Goal: Transaction & Acquisition: Purchase product/service

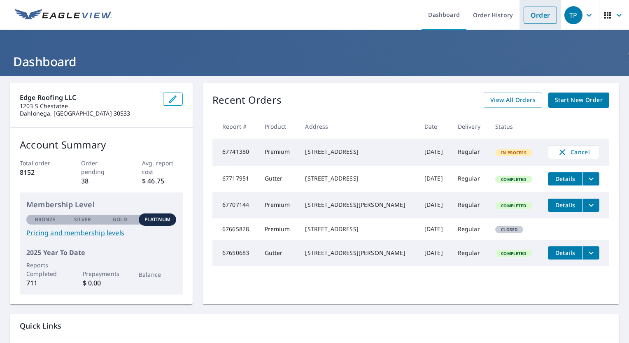
click at [529, 16] on link "Order" at bounding box center [540, 15] width 33 height 17
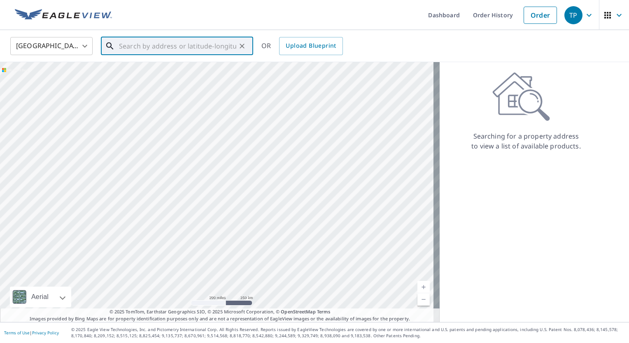
click at [205, 48] on input "text" at bounding box center [177, 46] width 117 height 23
paste input "[GEOGRAPHIC_DATA]"
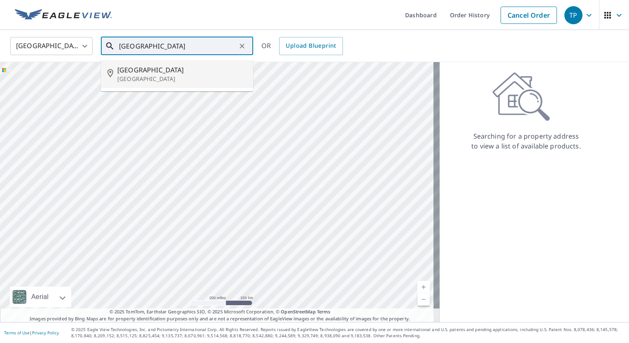
click at [197, 77] on p "[GEOGRAPHIC_DATA]" at bounding box center [181, 79] width 129 height 8
type input "[STREET_ADDRESS][PERSON_NAME]"
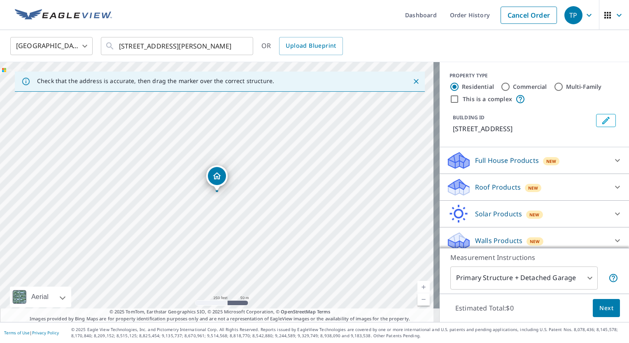
click at [417, 285] on link "Current Level 17, Zoom In" at bounding box center [423, 287] width 12 height 12
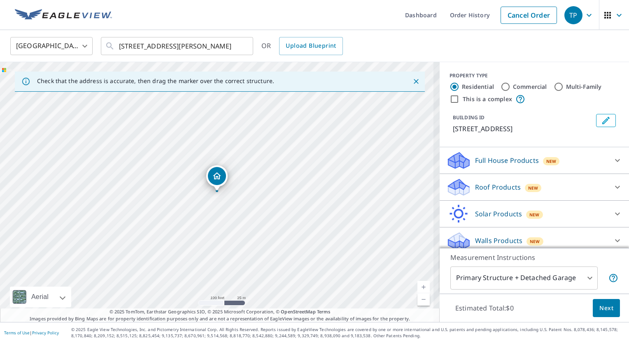
click at [417, 285] on link "Current Level 18, Zoom In" at bounding box center [423, 287] width 12 height 12
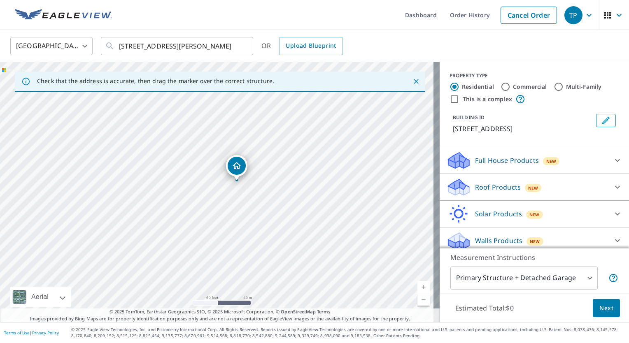
drag, startPoint x: 244, startPoint y: 189, endPoint x: 240, endPoint y: 164, distance: 25.0
drag, startPoint x: 233, startPoint y: 224, endPoint x: 236, endPoint y: 211, distance: 12.7
click at [236, 211] on div "[STREET_ADDRESS][PERSON_NAME]" at bounding box center [220, 192] width 440 height 260
click at [501, 85] on input "Commercial" at bounding box center [506, 87] width 10 height 10
radio input "true"
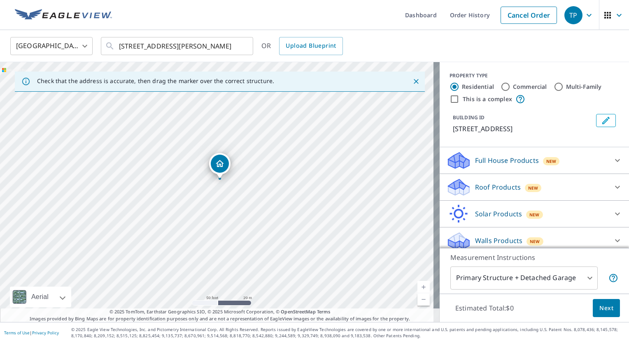
type input "4"
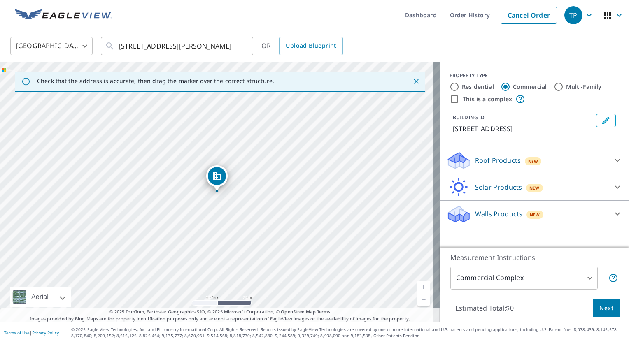
click at [550, 170] on div "Roof Products New" at bounding box center [526, 160] width 161 height 19
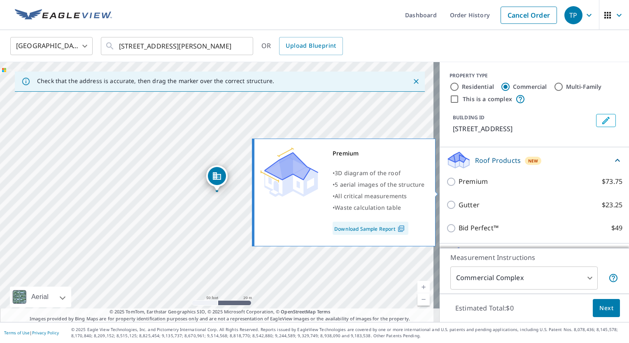
click at [446, 187] on input "Premium $73.75" at bounding box center [452, 182] width 12 height 10
checkbox input "true"
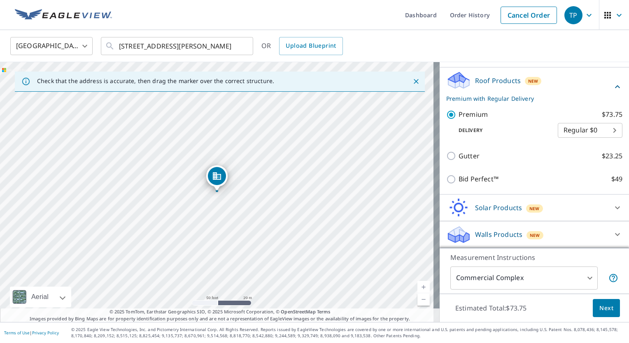
scroll to position [89, 0]
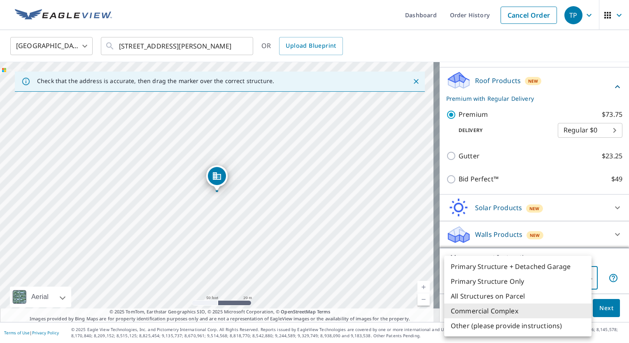
click at [585, 284] on body "TP TP Dashboard Order History Cancel Order [GEOGRAPHIC_DATA] US ​ [STREET_ADDRE…" at bounding box center [314, 171] width 629 height 343
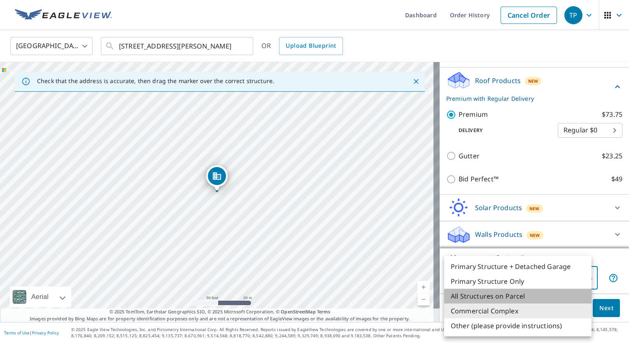
click at [554, 292] on li "All Structures on Parcel" at bounding box center [517, 296] width 147 height 15
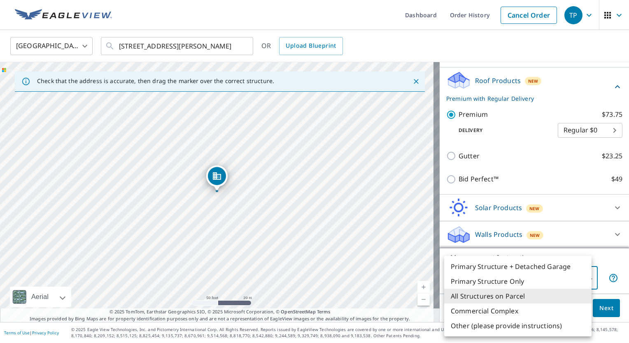
click at [578, 282] on body "TP TP Dashboard Order History Cancel Order [GEOGRAPHIC_DATA] US ​ [STREET_ADDRE…" at bounding box center [314, 171] width 629 height 343
click at [545, 311] on li "Commercial Complex" at bounding box center [517, 311] width 147 height 15
type input "4"
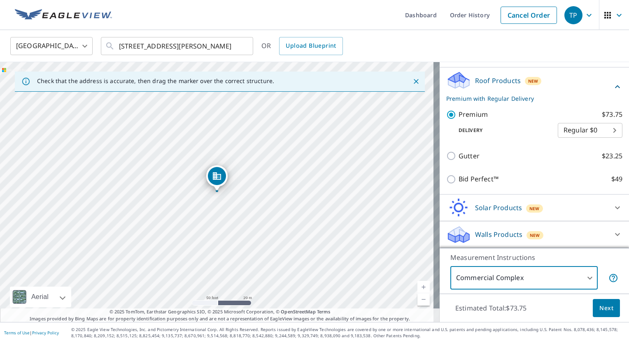
click at [584, 281] on body "TP TP Dashboard Order History Cancel Order [GEOGRAPHIC_DATA] US ​ [STREET_ADDRE…" at bounding box center [314, 171] width 629 height 343
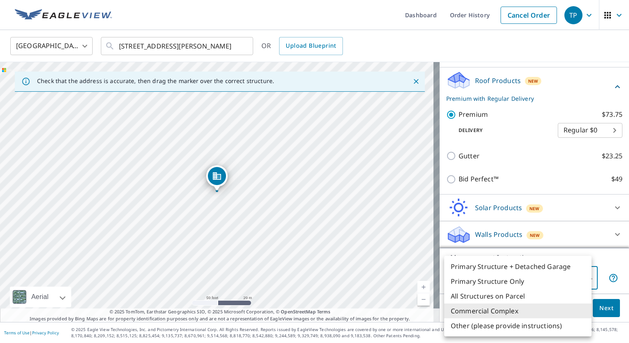
click at [541, 312] on li "Commercial Complex" at bounding box center [517, 311] width 147 height 15
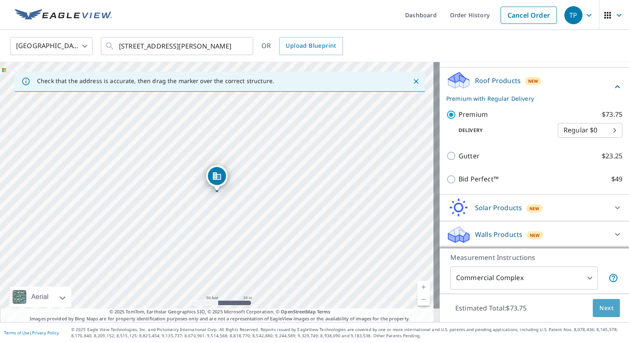
click at [599, 308] on span "Next" at bounding box center [606, 308] width 14 height 10
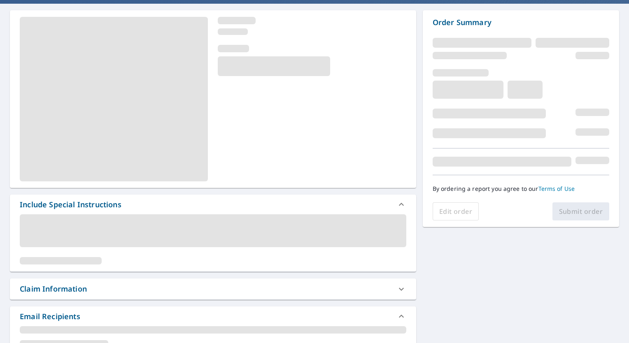
scroll to position [73, 0]
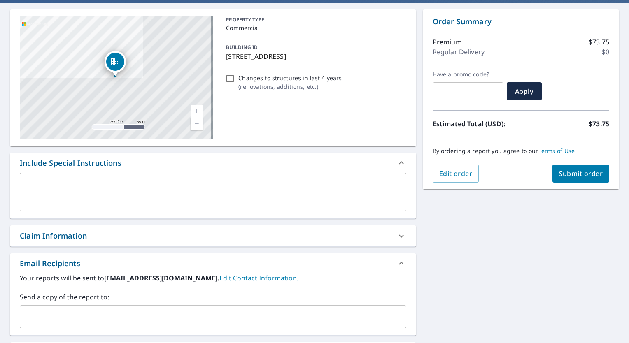
click at [287, 197] on textarea at bounding box center [213, 192] width 375 height 23
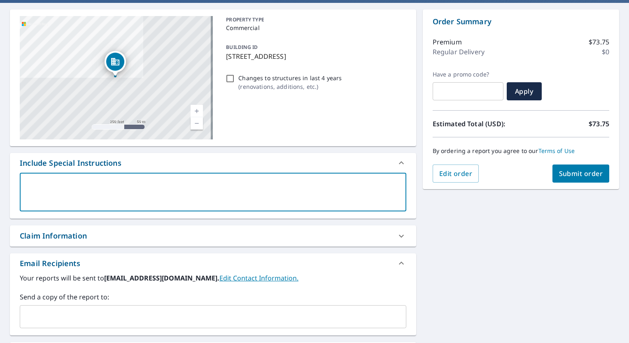
type textarea "N"
type textarea "x"
type textarea "Ne"
type textarea "x"
type textarea "Nee"
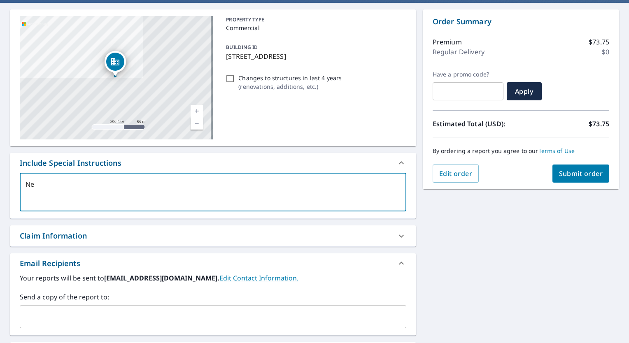
type textarea "x"
type textarea "Need"
type textarea "x"
type textarea "Need"
type textarea "x"
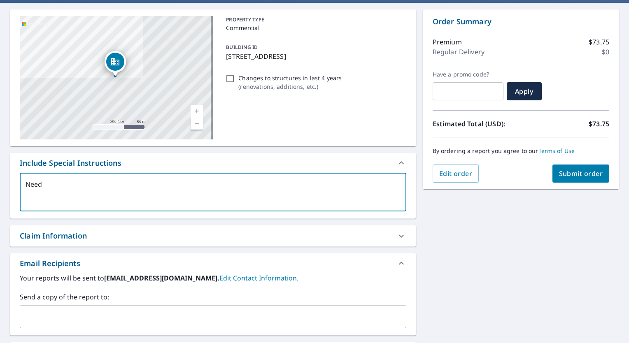
type textarea "Need M"
type textarea "x"
type textarea "Need Me"
type textarea "x"
type textarea "Need Mea"
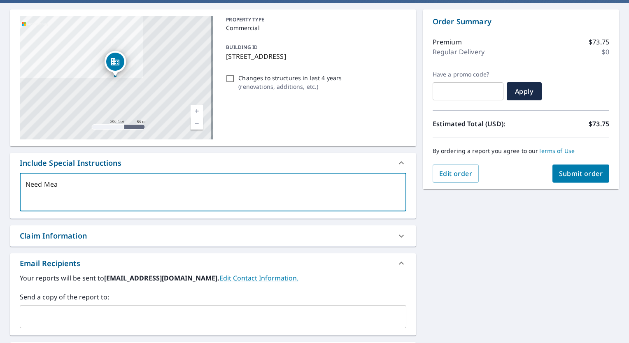
type textarea "x"
type textarea "Need Meas"
type textarea "x"
type textarea "Need Measu"
type textarea "x"
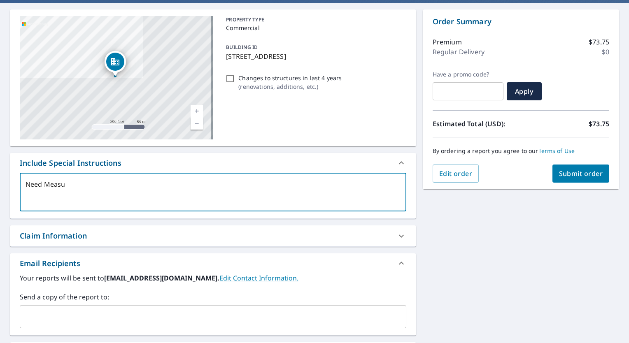
type textarea "Need Measur"
type textarea "x"
type textarea "Need Measurm"
type textarea "x"
type textarea "Need Measurme"
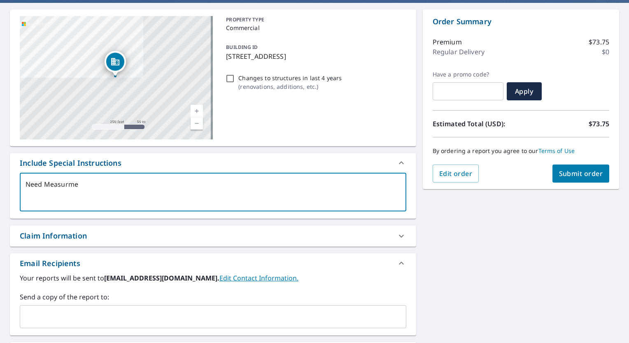
type textarea "x"
type textarea "Need Measurmen"
type textarea "x"
type textarea "Need Measurment"
type textarea "x"
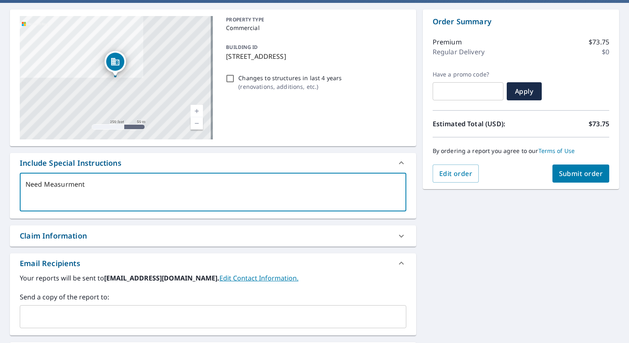
type textarea "Need Measurments"
type textarea "x"
type textarea "Need Measurments"
type textarea "x"
type textarea "Need Measurments o"
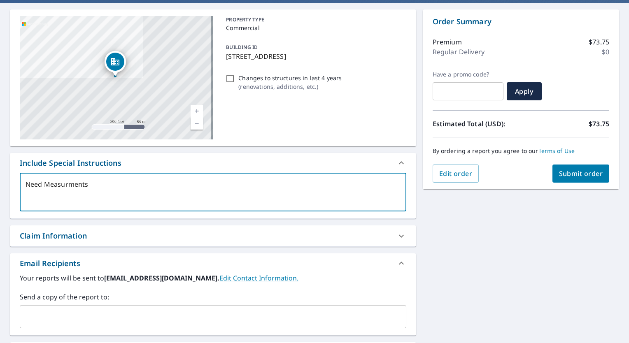
type textarea "x"
type textarea "Need Measurments on"
type textarea "x"
type textarea "Need Measurments on"
type textarea "x"
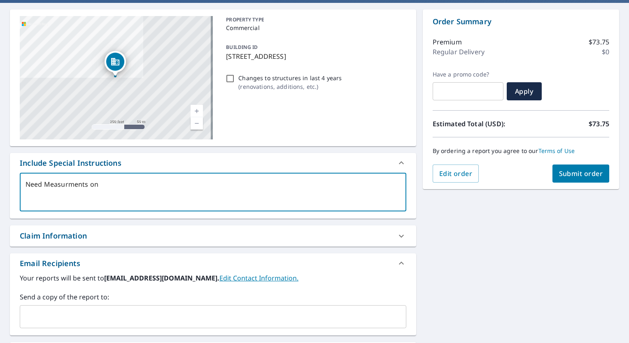
type textarea "Need Measurments on l"
type textarea "x"
type textarea "Need Measurments on la"
type textarea "x"
type textarea "Need Measurments on lar"
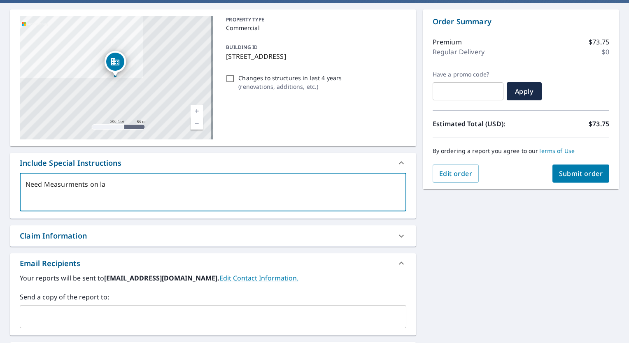
type textarea "x"
type textarea "Need Measurments on larg"
type textarea "x"
type textarea "Need Measurments on large"
type textarea "x"
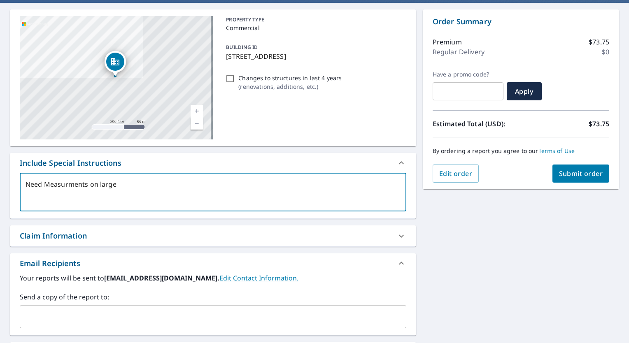
type textarea "Need Measurments on large"
type textarea "x"
type textarea "Need Measurments on large C"
type textarea "x"
type textarea "Need Measurments on large Co"
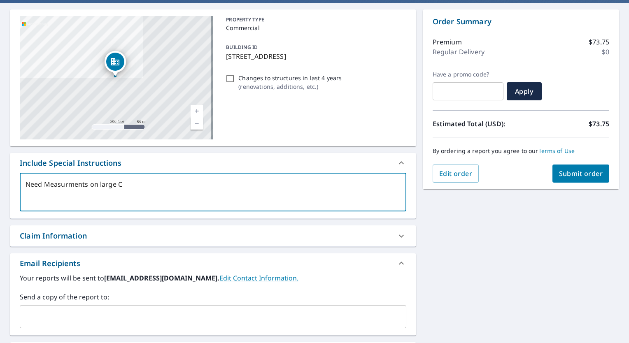
type textarea "x"
type textarea "Need Measurments on large Com"
type textarea "x"
type textarea "Need Measurments on large Comm"
type textarea "x"
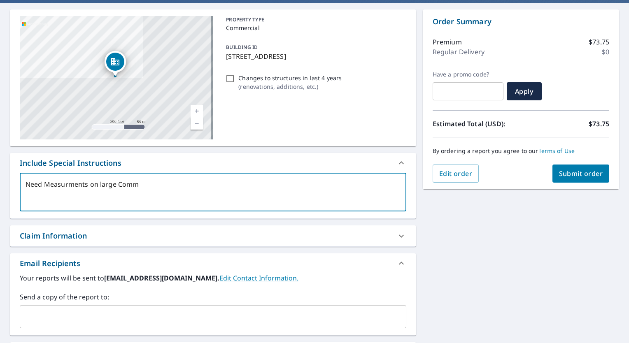
type textarea "Need Measurments on large Commm"
type textarea "x"
type textarea "Need Measurments on large Commme"
type textarea "x"
type textarea "Need Measurments on large Commmer"
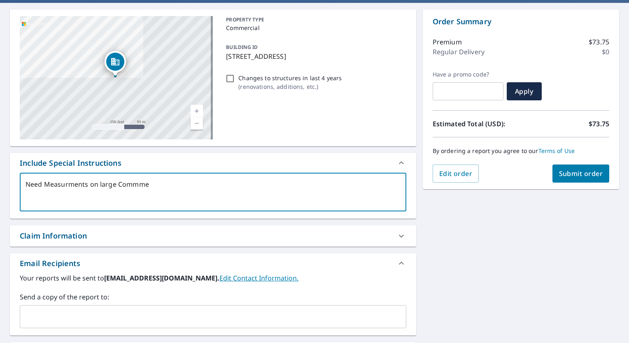
type textarea "x"
type textarea "Need Measurments on large Commmerc"
type textarea "x"
type textarea "Need Measurments on large Commmerci"
type textarea "x"
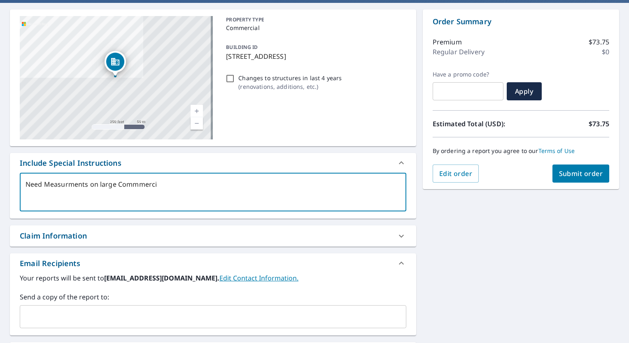
type textarea "Need Measurments on large Commmercia"
type textarea "x"
type textarea "Need Measurments on large Commmercial"
type textarea "x"
type textarea "Need Measurments on large Commmercial"
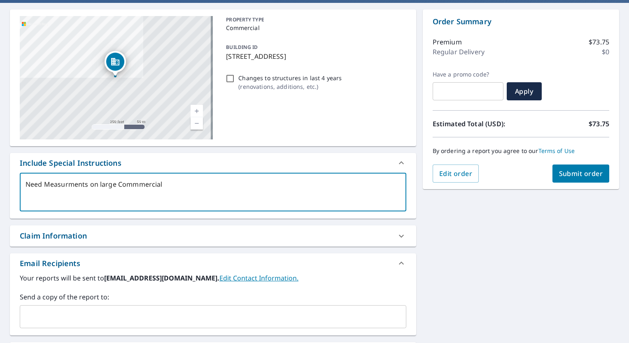
type textarea "x"
type textarea "Need Measurments on large Commmercial"
type textarea "x"
type textarea "Need Measurments on large Commmercia"
type textarea "x"
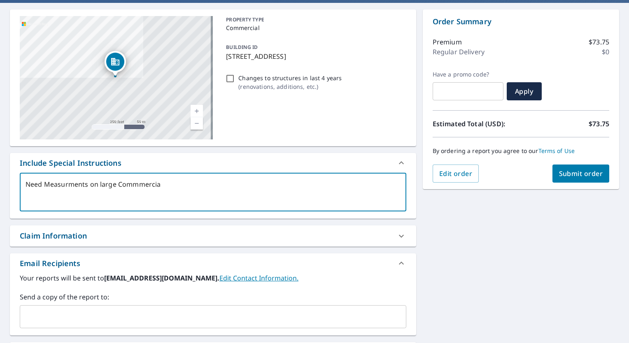
type textarea "Need Measurments on large Commmerci"
type textarea "x"
type textarea "Need Measurments on large Commmerc"
type textarea "x"
type textarea "Need Measurments on large Commmer"
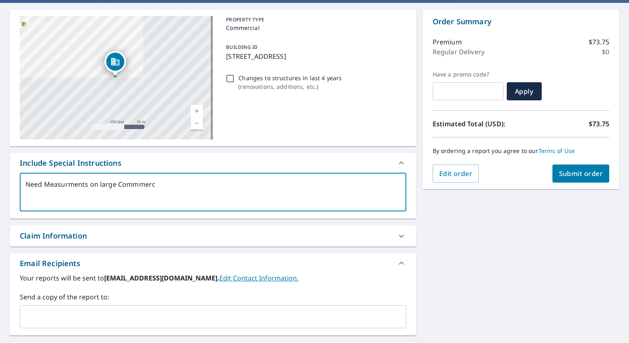
type textarea "x"
type textarea "Need Measurments on large Commmeri"
type textarea "x"
type textarea "Need Measurments on large Commmeric"
type textarea "x"
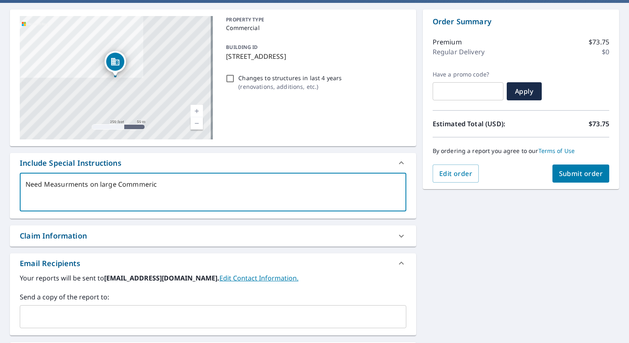
type textarea "Need Measurments on large Commmerica"
type textarea "x"
type textarea "Need Measurments on large Commmerical"
type textarea "x"
type textarea "Need Measurments on large Commmerical"
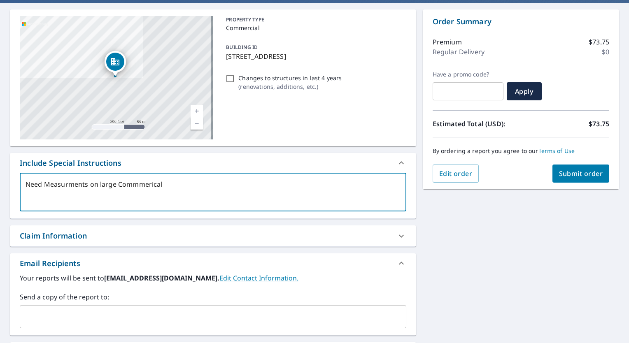
type textarea "x"
type textarea "Need Measurments on large Commmerical"
type textarea "x"
type textarea "Need Measurments on large Commmerica"
type textarea "x"
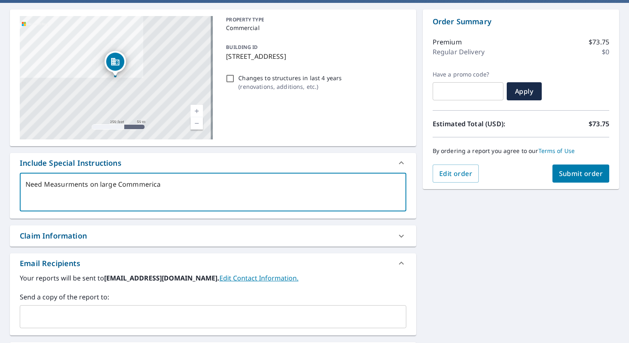
type textarea "Need Measurments on large Commmeric"
type textarea "x"
type textarea "Need Measurments on large Commmeri"
type textarea "x"
type textarea "Need Measurments on large Commmer"
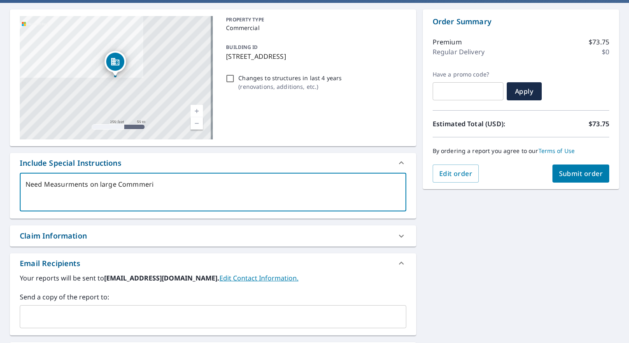
type textarea "x"
type textarea "Need Measurments on large Commmerc"
type textarea "x"
type textarea "Need Measurments on large Commmerci"
type textarea "x"
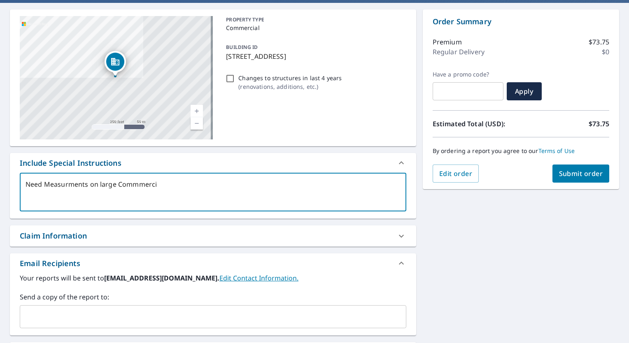
type textarea "Need Measurments on large Commmercia"
type textarea "x"
type textarea "Need Measurments on large Commmercial"
type textarea "x"
type textarea "Need Measurments on large Commmercial"
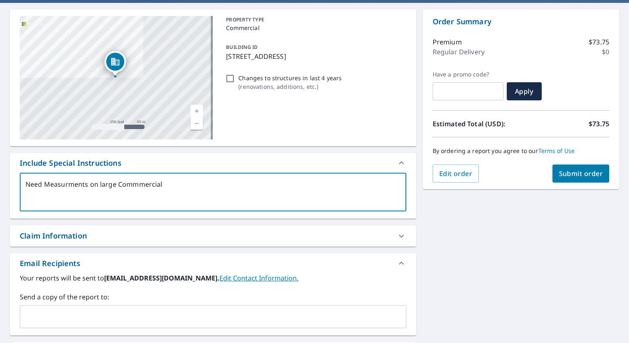
type textarea "x"
type textarea "Need Measurments on large Commmercial"
type textarea "x"
type textarea "Need Measurments on large Commmercia"
type textarea "x"
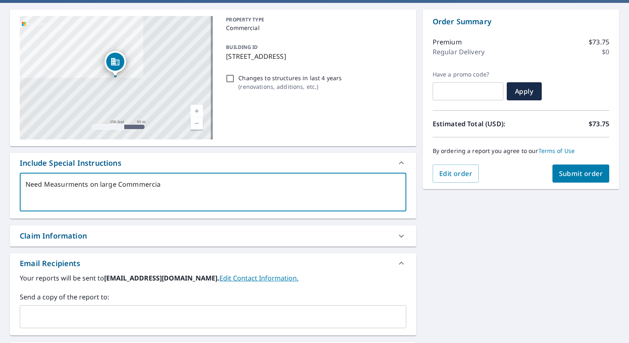
type textarea "Need Measurments on large Commmerci"
type textarea "x"
type textarea "Need Measurments on large Commmerc"
type textarea "x"
type textarea "Need Measurments on large Commmer"
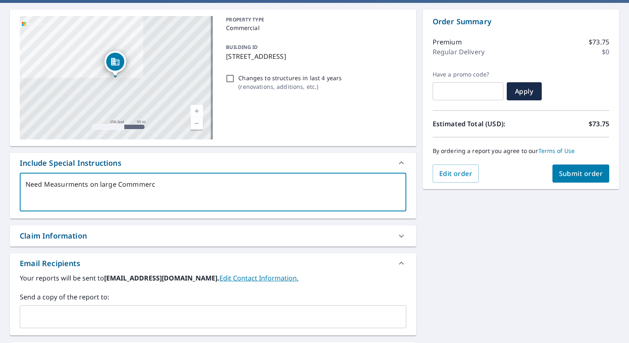
type textarea "x"
type textarea "Need Measurments on large Commme"
type textarea "x"
type textarea "Need Measurments on large Commm"
type textarea "x"
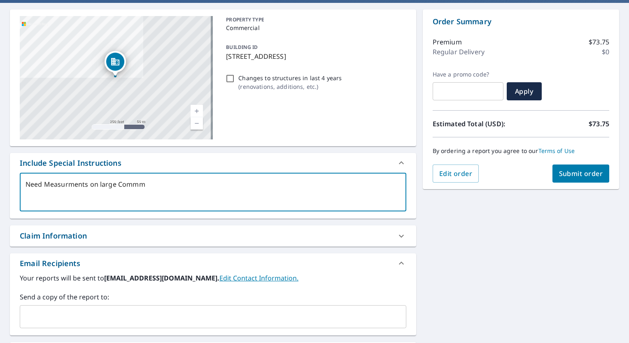
type textarea "Need Measurments on large Comm"
type textarea "x"
type textarea "Need Measurments on large Commercial"
type textarea "x"
type textarea "Need Measurments on large Commercial"
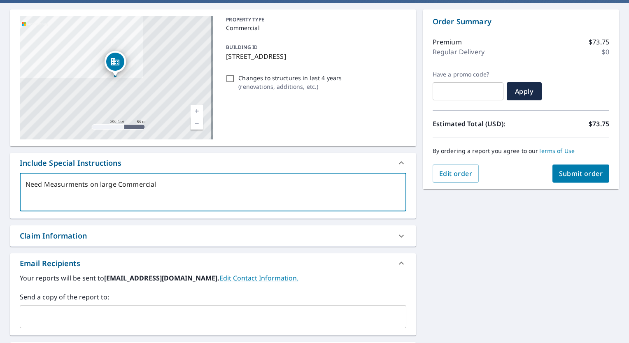
type textarea "x"
type textarea "Need Measurments on large Commercial b"
type textarea "x"
type textarea "Need Measurments on large Commercial bu"
type textarea "x"
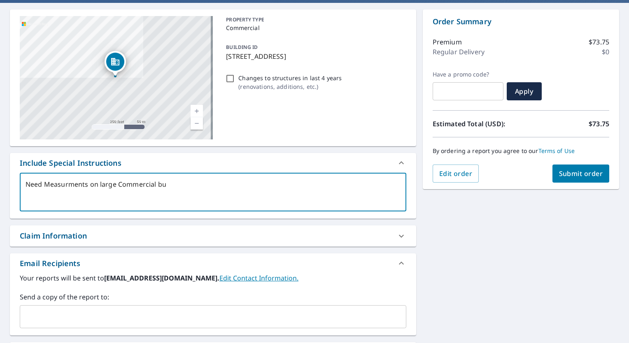
type textarea "Need Measurments on large Commercial [PERSON_NAME]"
type textarea "x"
type textarea "Need Measurments on large Commercial buil"
type textarea "x"
type textarea "Need Measurments on large Commercial build"
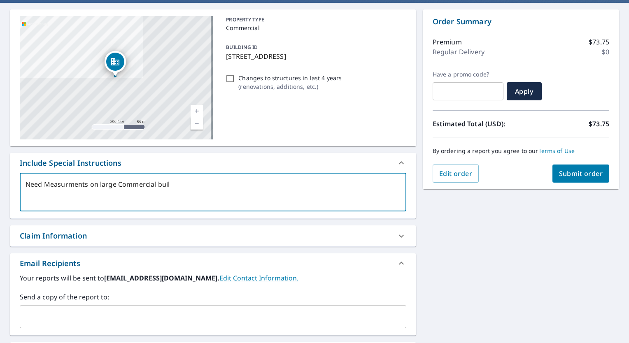
type textarea "x"
type textarea "Need Measurments on large Commercial buildi"
type textarea "x"
type textarea "Need Measurments on large Commercial buildin"
type textarea "x"
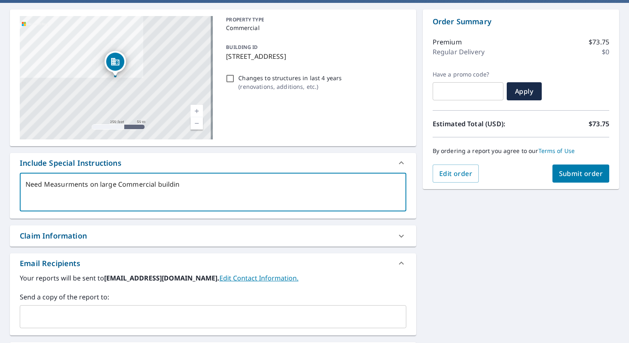
type textarea "Need Measurments on large Commercial building"
type textarea "x"
type textarea "Need Measurments on large Commercial building."
type textarea "x"
type textarea "Need Measurments on large Commercial building."
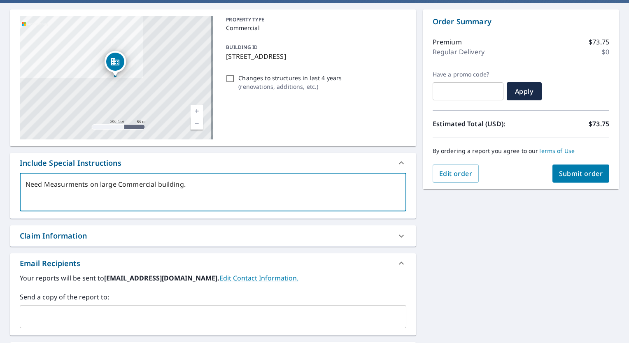
type textarea "x"
type textarea "Need Measurments on large Commercial building. O"
type textarea "x"
type textarea "Need Measurments on large Commercial building. On"
type textarea "x"
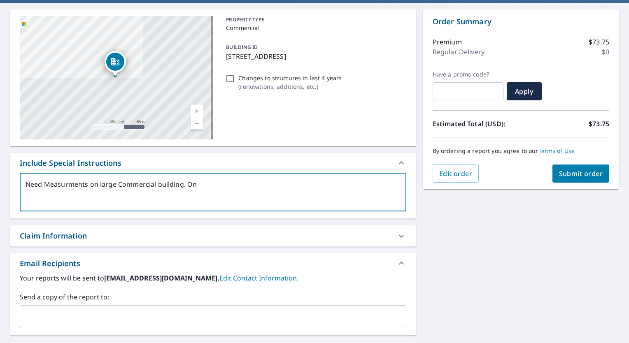
type textarea "Need Measurments on large Commercial building. One"
type textarea "x"
type textarea "Need Measurments on large Commercial building. One"
type textarea "x"
type textarea "Need Measurments on large Commercial building. One l"
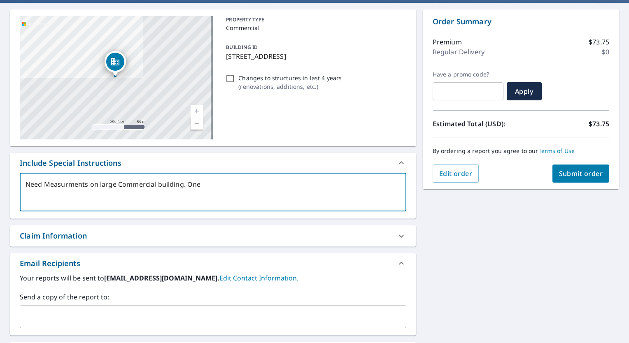
type textarea "x"
type textarea "Need Measurments on large Commercial building. One la"
type textarea "x"
type textarea "Need Measurments on large Commercial building. One lar"
type textarea "x"
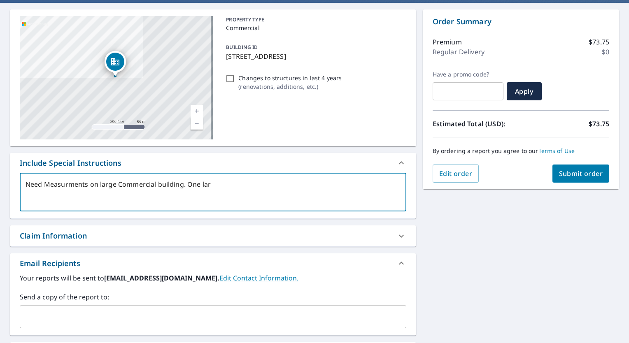
type textarea "Need Measurments on large Commercial building. One larg"
type textarea "x"
type textarea "Need Measurments on large Commercial building. One large"
type textarea "x"
type textarea "Need Measurments on large Commercial building. One large"
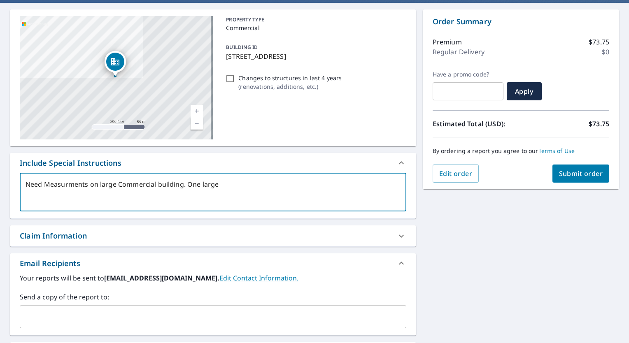
type textarea "x"
type textarea "Need Measurments on large Commercial building. One large s"
type textarea "x"
type textarea "Need Measurments on large Commercial building. One large st"
type textarea "x"
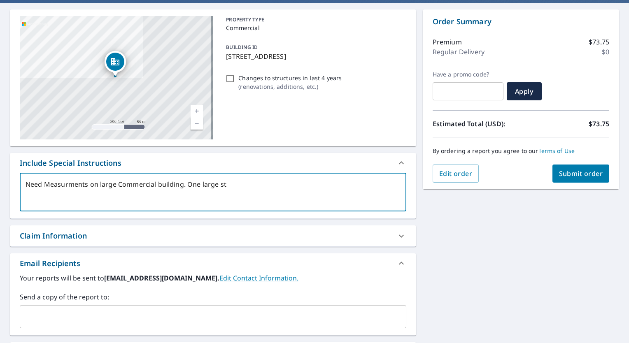
type textarea "Need Measurments on large Commercial building. One large str"
type textarea "x"
type textarea "Need Measurments on large Commercial building. One large stru"
type textarea "x"
type textarea "Need Measurments on large Commercial building. One large struc"
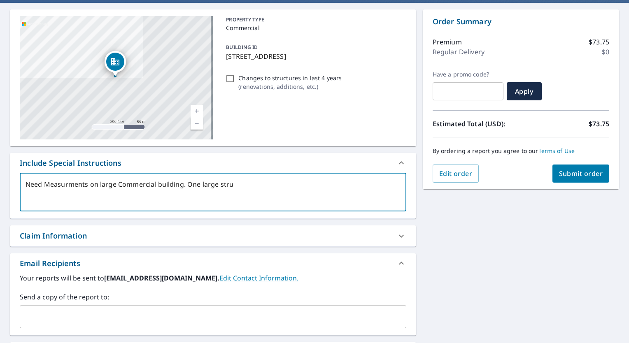
type textarea "x"
type textarea "Need Measurments on large Commercial building. One large struct"
type textarea "x"
type textarea "Need Measurments on large Commercial building. One large structu"
type textarea "x"
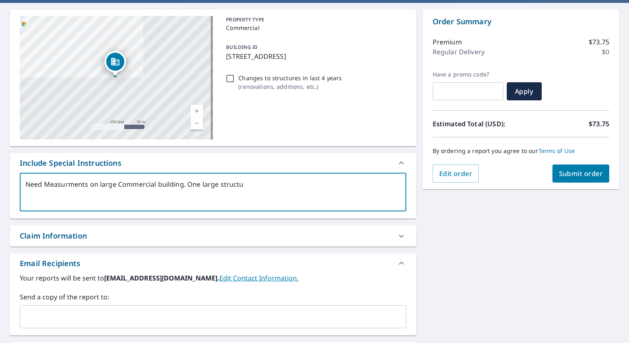
type textarea "Need Measurments on large Commercial building. One large structur"
type textarea "x"
type textarea "Need Measurments on large Commercial building. One large structure"
type textarea "x"
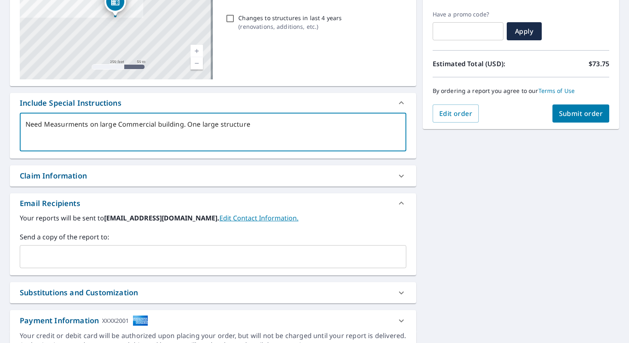
scroll to position [133, 0]
type textarea "Need Measurments on large Commercial building. One large structure"
click at [276, 259] on input "text" at bounding box center [206, 257] width 367 height 16
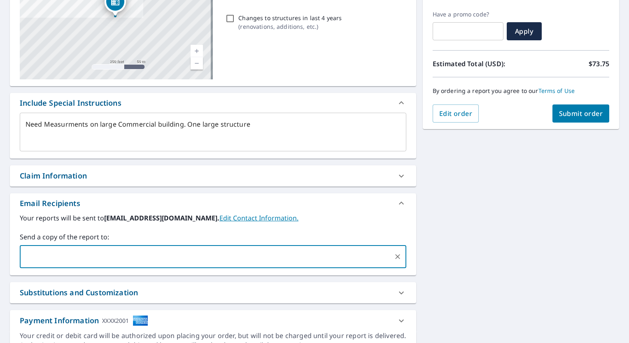
click at [352, 219] on label "Your reports will be sent to [EMAIL_ADDRESS][DOMAIN_NAME]. Edit Contact Informa…" at bounding box center [213, 218] width 387 height 10
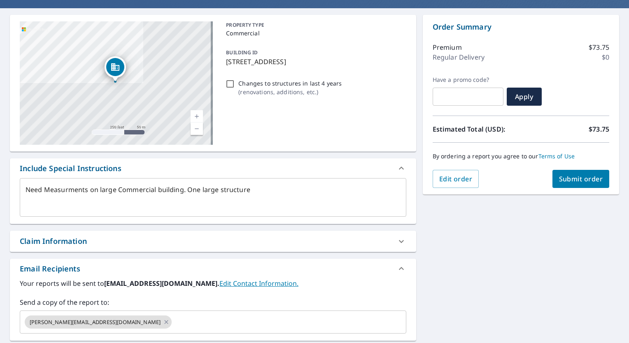
scroll to position [66, 0]
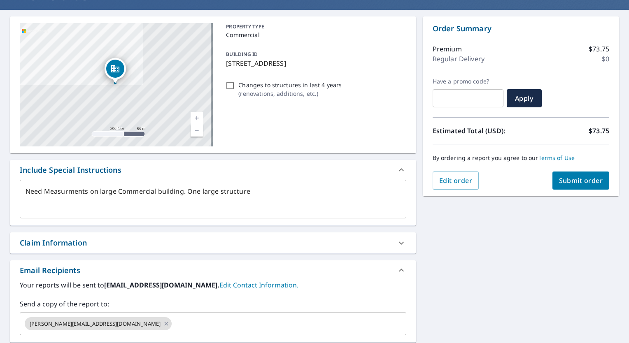
click at [570, 187] on button "Submit order" at bounding box center [581, 181] width 57 height 18
